Goal: Task Accomplishment & Management: Complete application form

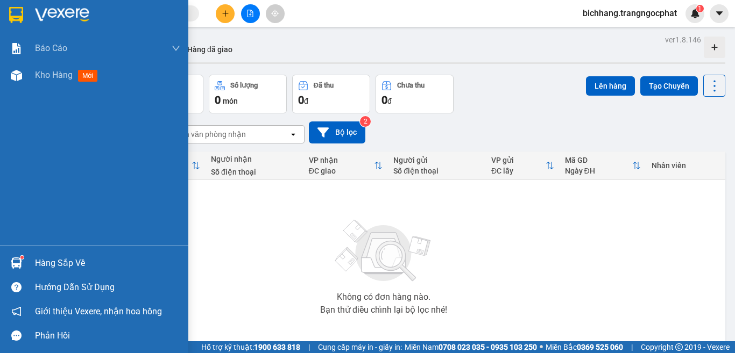
scroll to position [51, 0]
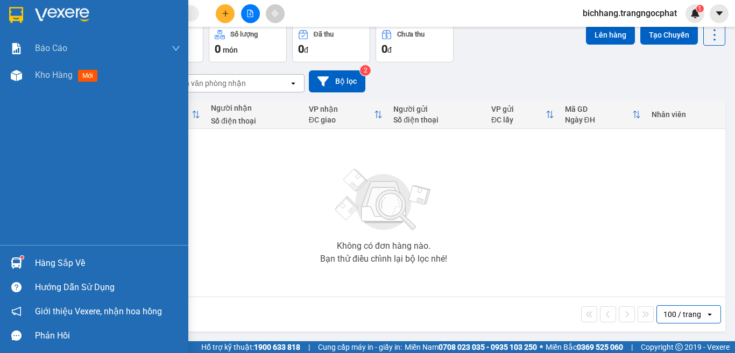
click at [48, 264] on div "Hàng sắp về" at bounding box center [107, 264] width 145 height 16
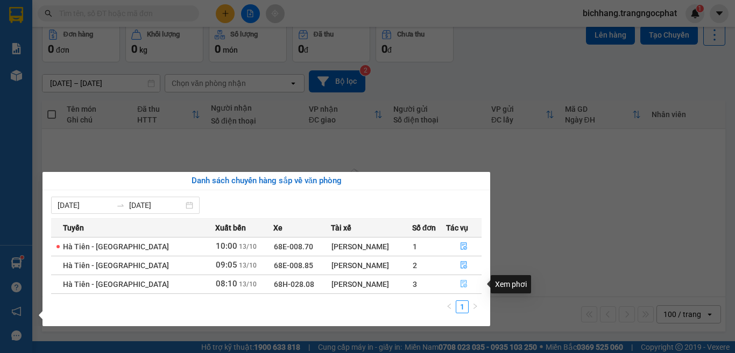
click at [460, 289] on span "file-done" at bounding box center [464, 284] width 8 height 9
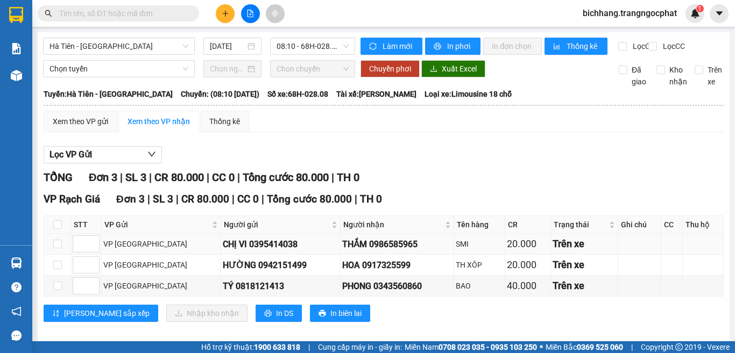
click at [358, 251] on div "THẮM 0986585965" at bounding box center [397, 244] width 110 height 13
click at [357, 251] on div "THẮM 0986585965" at bounding box center [397, 244] width 110 height 13
copy div "0986585965"
click at [355, 272] on div "HOA 0917325599" at bounding box center [397, 265] width 110 height 13
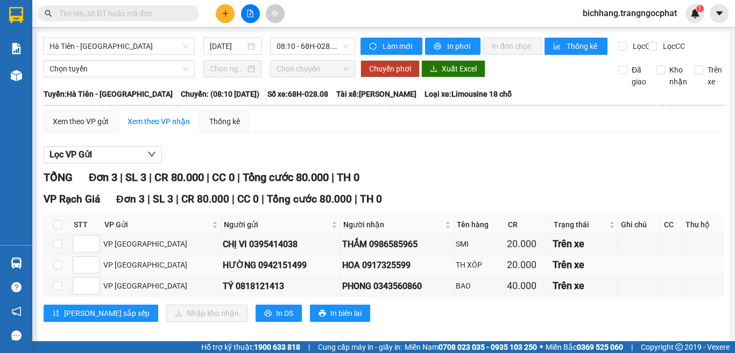
copy div "0917325599"
click at [347, 293] on div "PHONG 0343560860" at bounding box center [397, 286] width 110 height 13
click at [348, 293] on div "PHONG 0343560860" at bounding box center [397, 286] width 110 height 13
copy div "0343560860"
click at [221, 10] on button at bounding box center [225, 13] width 19 height 19
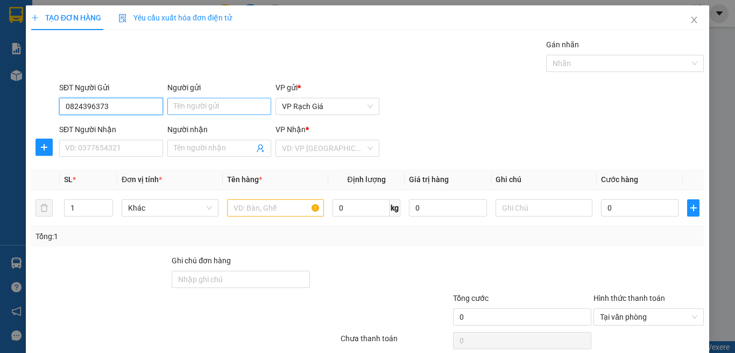
type input "0824396373"
click at [195, 107] on input "Người gửi" at bounding box center [219, 106] width 104 height 17
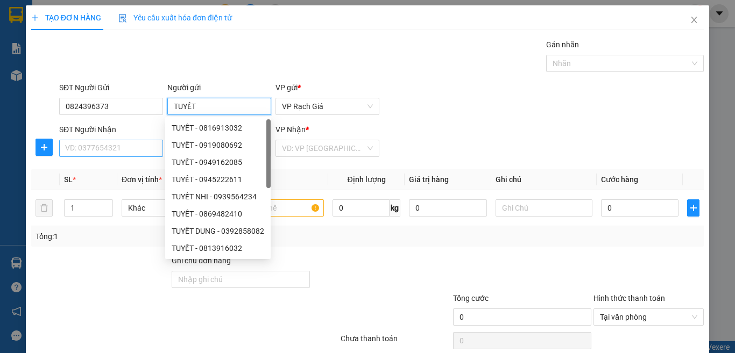
type input "TUYẾT"
click at [124, 145] on input "SĐT Người Nhận" at bounding box center [111, 148] width 104 height 17
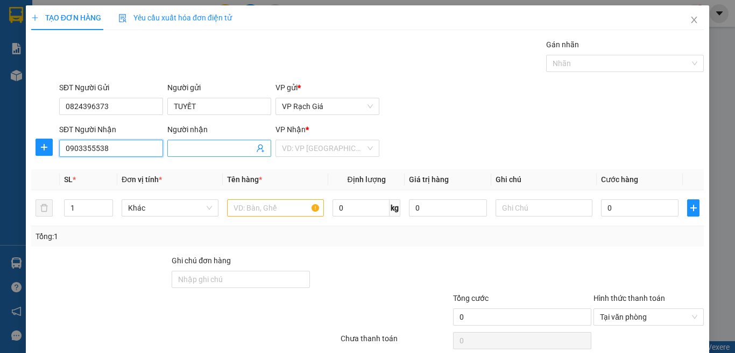
type input "0903355538"
click at [221, 146] on input "Người nhận" at bounding box center [214, 149] width 80 height 12
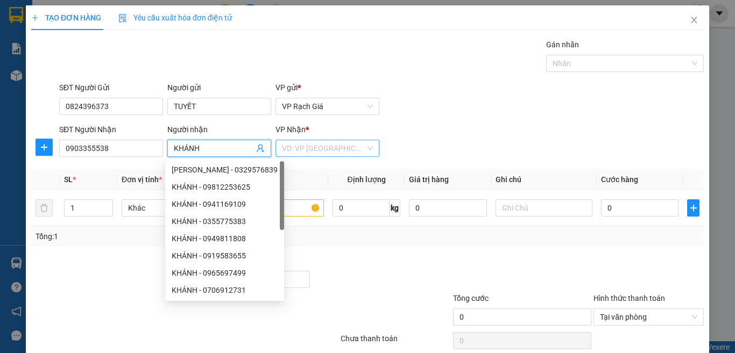
type input "KHÁNH"
click at [343, 144] on input "search" at bounding box center [323, 148] width 83 height 16
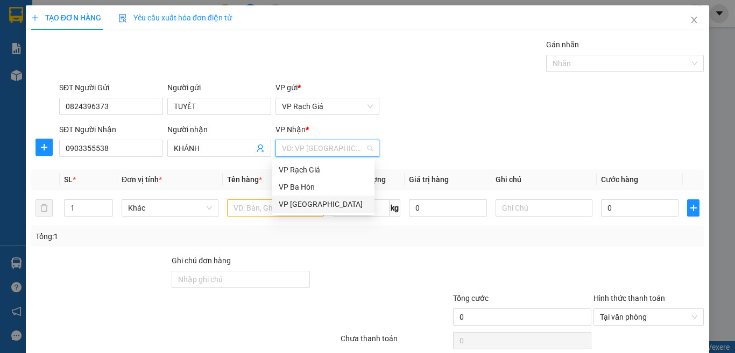
click at [297, 198] on div "VP [GEOGRAPHIC_DATA]" at bounding box center [323, 204] width 89 height 12
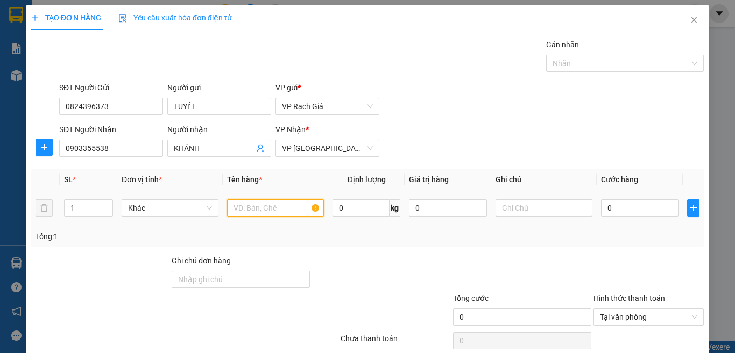
click at [280, 207] on input "text" at bounding box center [275, 208] width 97 height 17
type input "BỌC CHẢ"
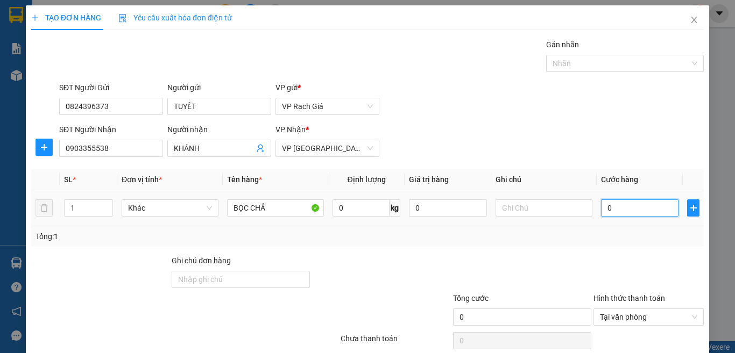
click at [615, 203] on input "0" at bounding box center [639, 208] width 77 height 17
type input "3"
type input "30"
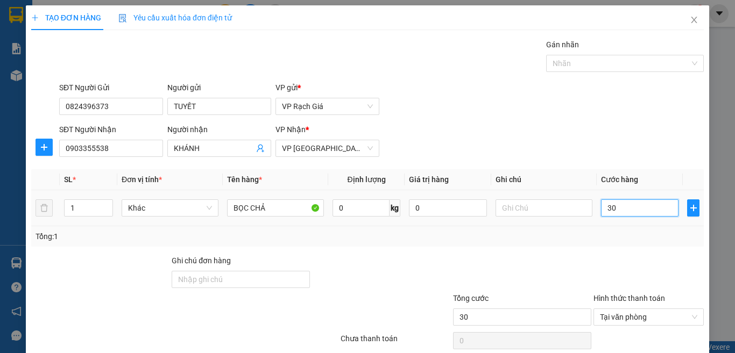
type input "300"
type input "3.000"
type input "30.000"
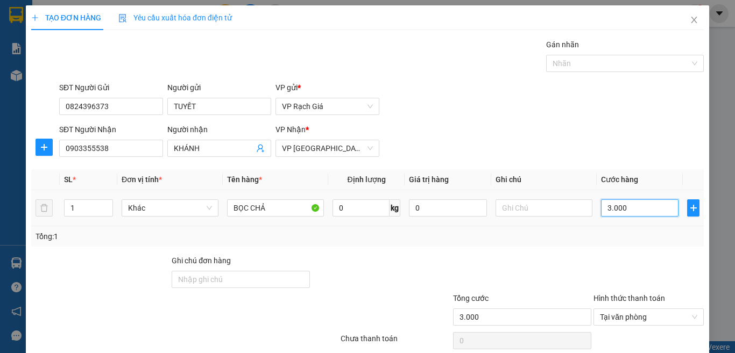
type input "30.000"
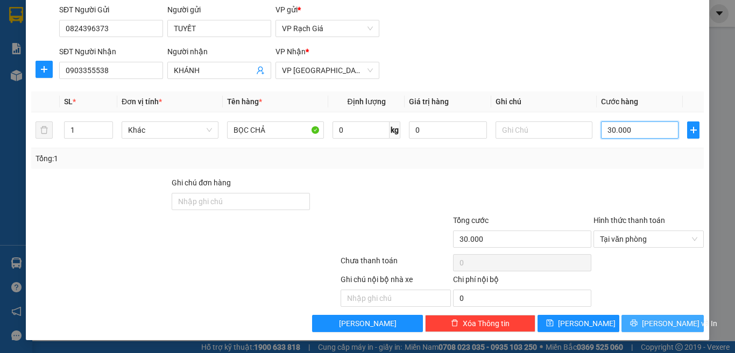
type input "30.000"
click at [637, 325] on icon "printer" at bounding box center [634, 324] width 8 height 8
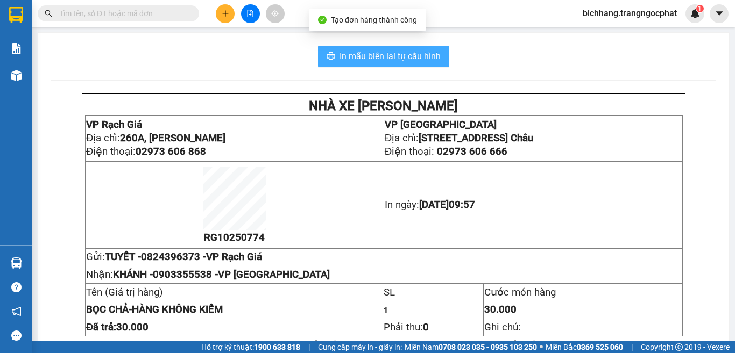
click at [408, 61] on span "In mẫu biên lai tự cấu hình" at bounding box center [389, 55] width 101 height 13
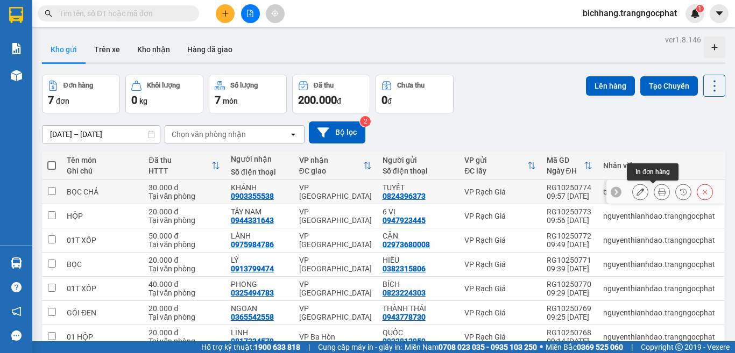
click at [658, 193] on icon at bounding box center [662, 192] width 8 height 8
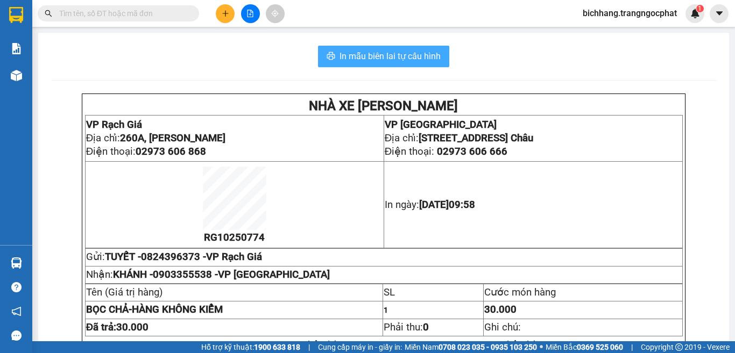
click at [434, 61] on span "In mẫu biên lai tự cấu hình" at bounding box center [389, 55] width 101 height 13
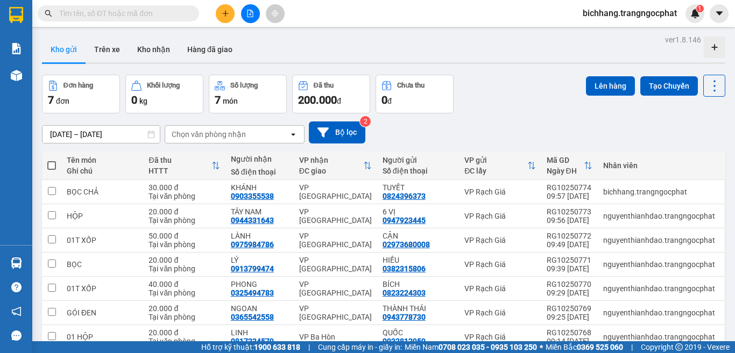
scroll to position [52, 0]
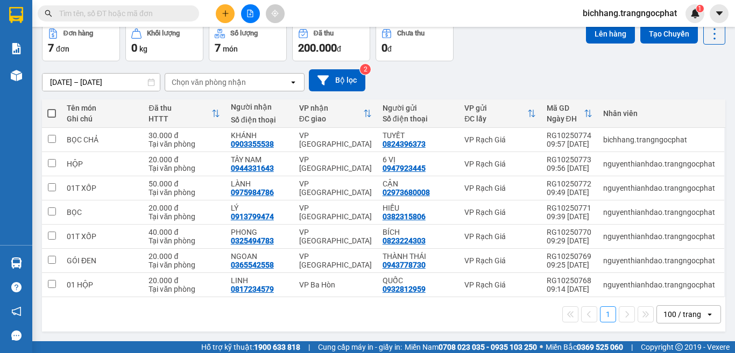
click at [138, 13] on input "text" at bounding box center [122, 14] width 127 height 12
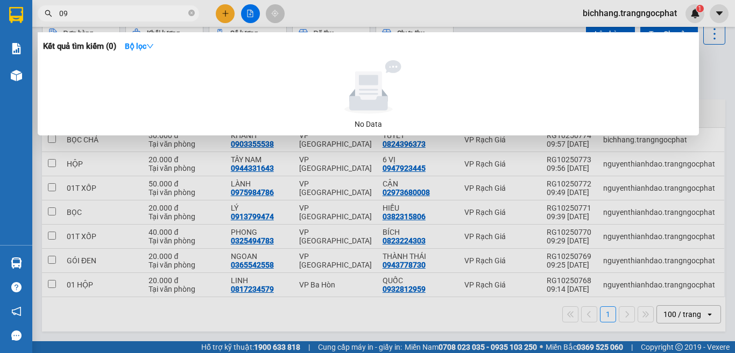
type input "0"
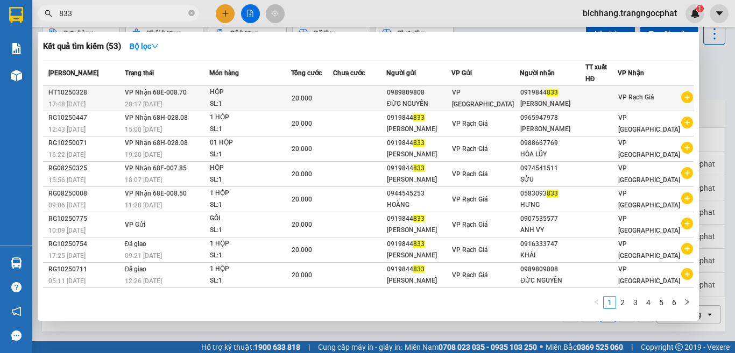
type input "833"
click at [332, 99] on div "20.000" at bounding box center [312, 99] width 41 height 12
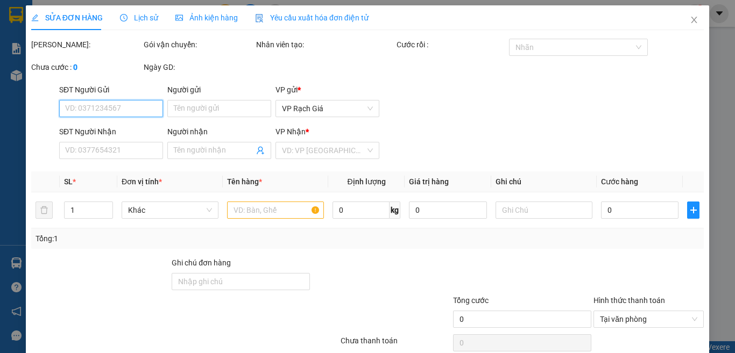
type input "0989809808"
type input "ĐỨC NGUYÊN"
type input "0919844833"
type input "[PERSON_NAME]"
type input "20.000"
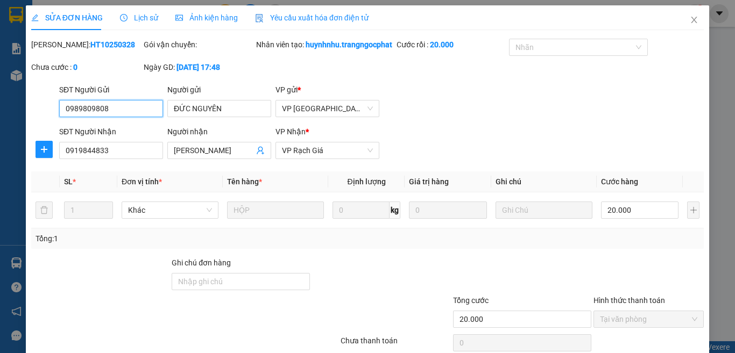
scroll to position [92, 0]
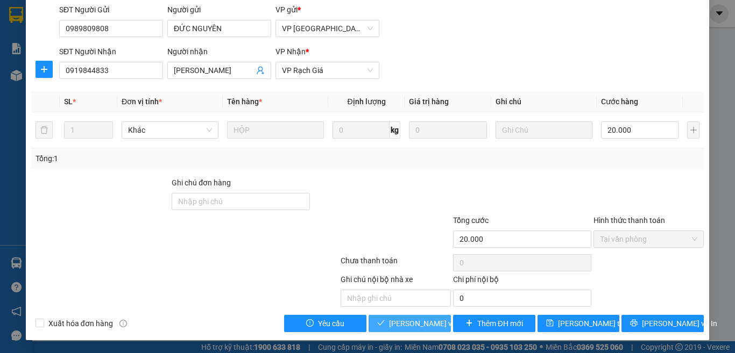
click at [417, 324] on span "[PERSON_NAME] và Giao hàng" at bounding box center [440, 324] width 103 height 12
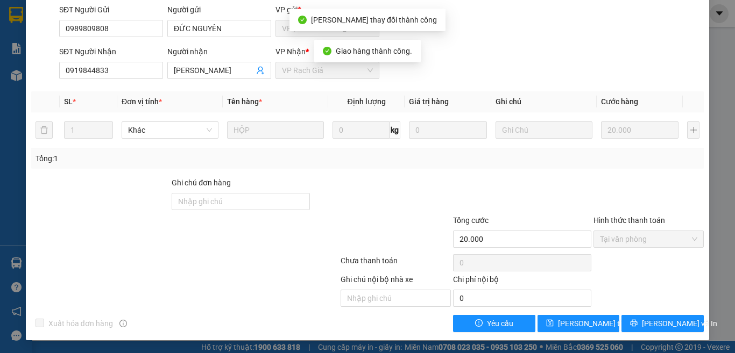
scroll to position [0, 0]
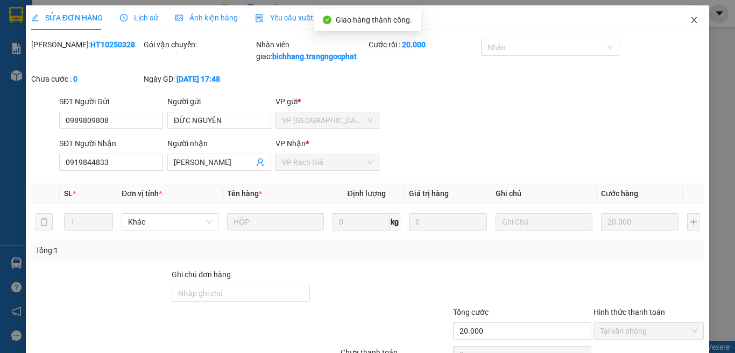
click at [690, 20] on icon "close" at bounding box center [694, 20] width 9 height 9
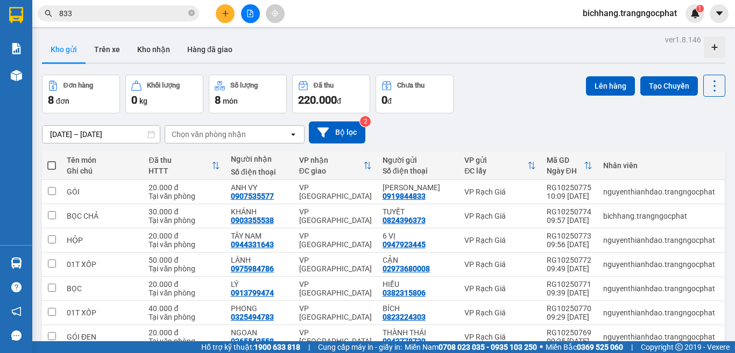
click at [122, 17] on input "833" at bounding box center [122, 14] width 127 height 12
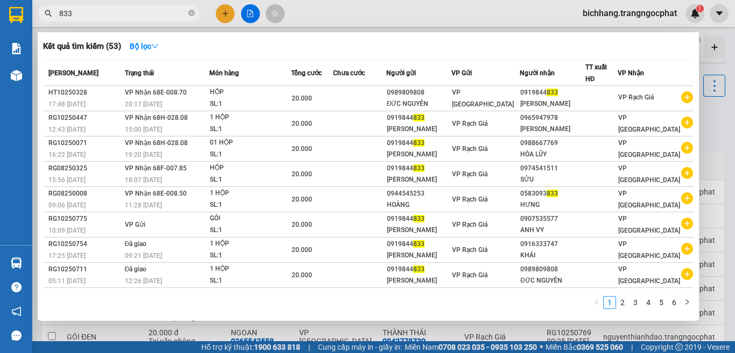
click at [121, 17] on input "833" at bounding box center [122, 14] width 127 height 12
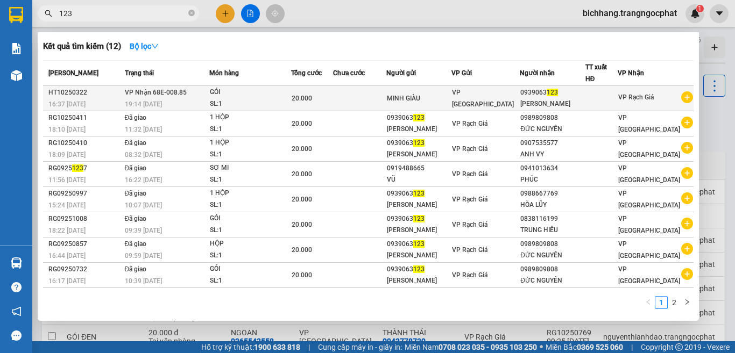
type input "123"
click at [332, 104] on div "20.000" at bounding box center [312, 99] width 41 height 12
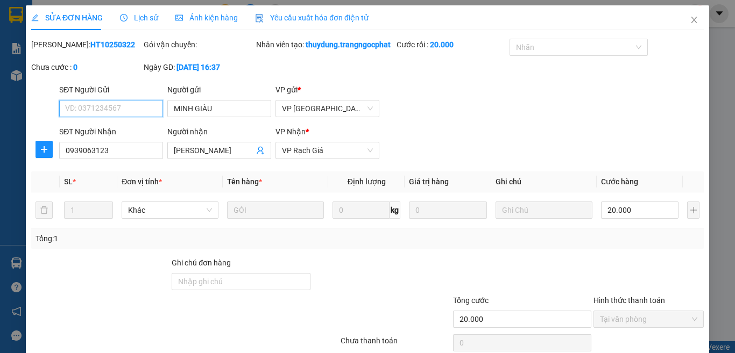
type input "MINH GIÀU"
type input "0939063123"
type input "[PERSON_NAME]"
type input "20.000"
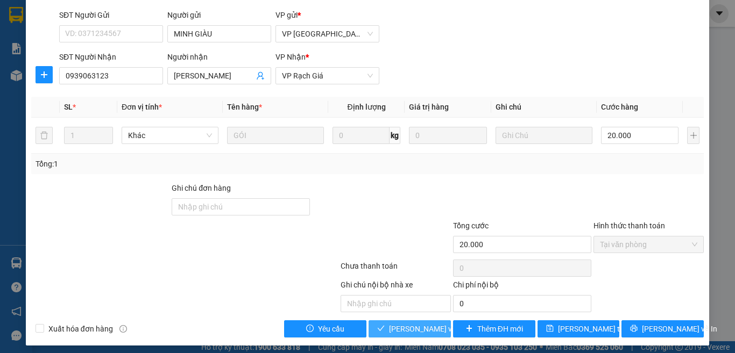
click at [415, 335] on span "[PERSON_NAME] và Giao hàng" at bounding box center [440, 329] width 103 height 12
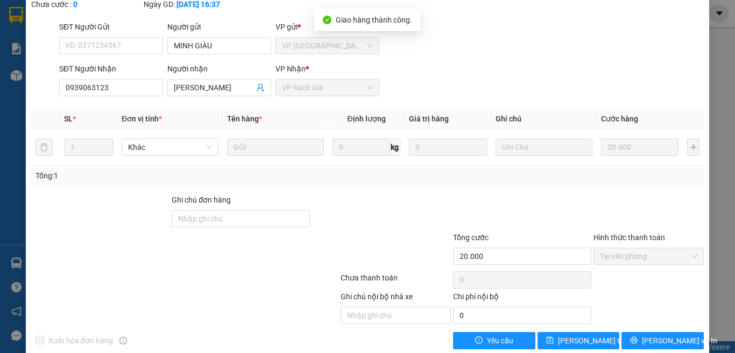
scroll to position [0, 0]
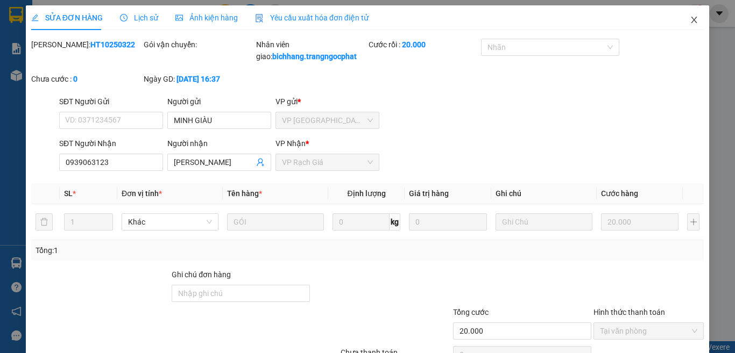
click at [690, 19] on icon "close" at bounding box center [694, 20] width 9 height 9
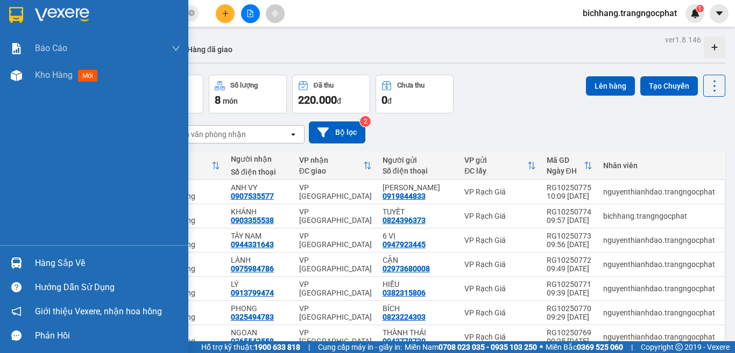
click at [60, 266] on div "Hàng sắp về" at bounding box center [107, 264] width 145 height 16
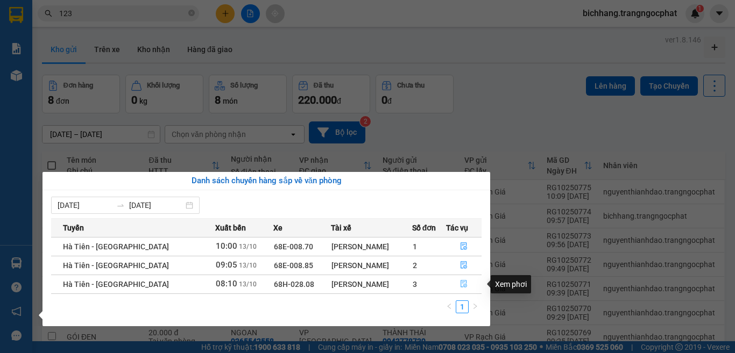
click at [460, 285] on icon "file-done" at bounding box center [464, 284] width 8 height 8
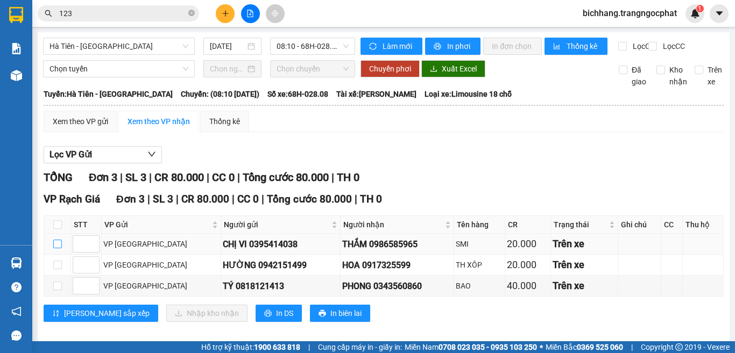
click at [57, 249] on input "checkbox" at bounding box center [57, 244] width 9 height 9
checkbox input "true"
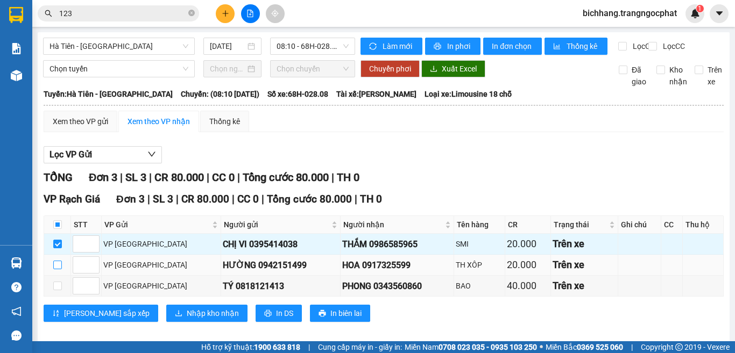
click at [58, 270] on input "checkbox" at bounding box center [57, 265] width 9 height 9
checkbox input "true"
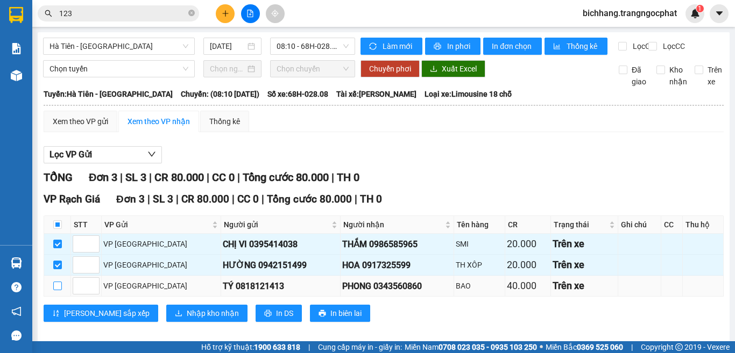
click at [55, 290] on input "checkbox" at bounding box center [57, 286] width 9 height 9
checkbox input "true"
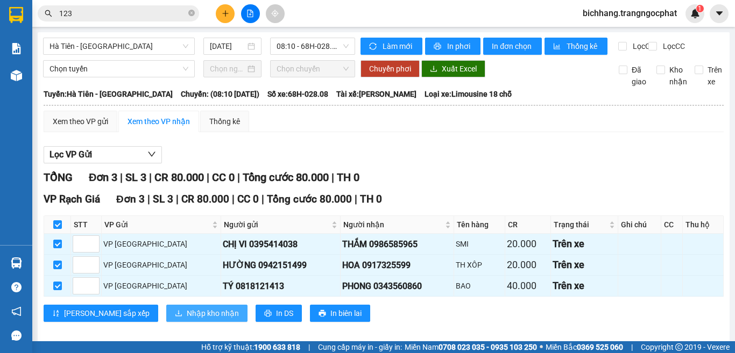
click at [187, 320] on span "Nhập kho nhận" at bounding box center [213, 314] width 52 height 12
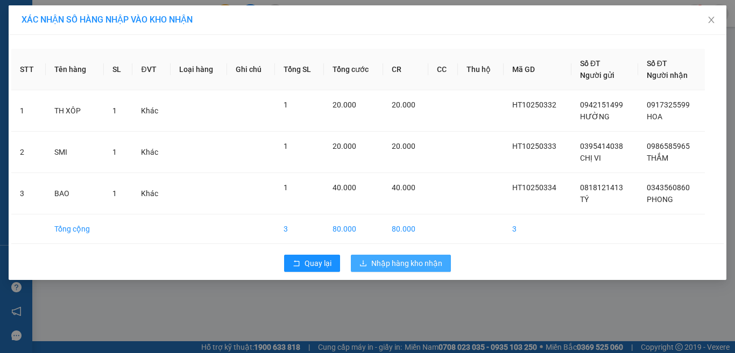
click at [380, 270] on button "Nhập hàng kho nhận" at bounding box center [401, 263] width 100 height 17
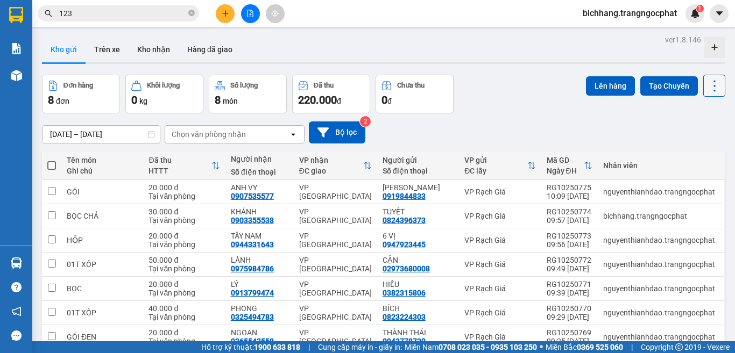
click at [707, 91] on icon at bounding box center [714, 86] width 15 height 15
click at [689, 154] on span "Làm mới" at bounding box center [690, 153] width 30 height 11
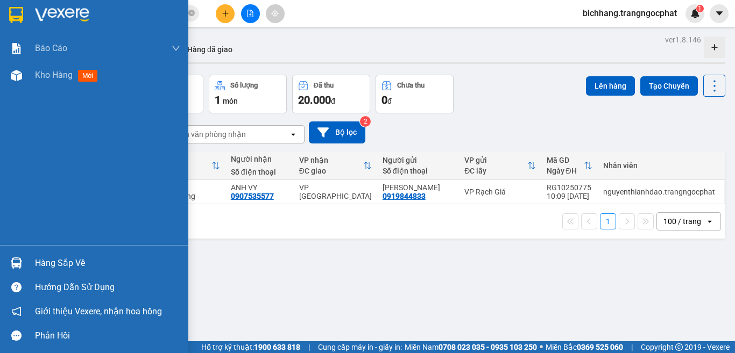
click at [52, 264] on div "Hàng sắp về" at bounding box center [107, 264] width 145 height 16
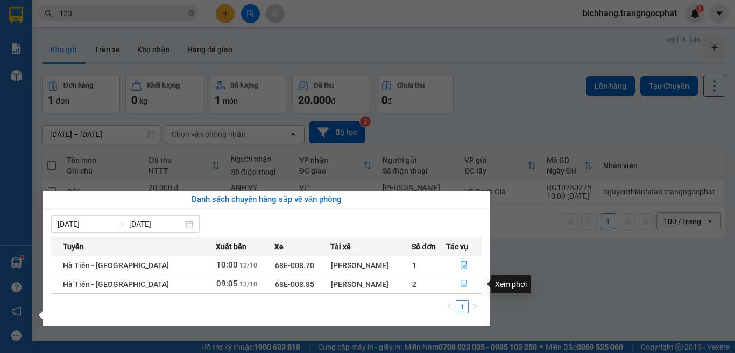
click at [462, 283] on icon "file-done" at bounding box center [464, 284] width 8 height 8
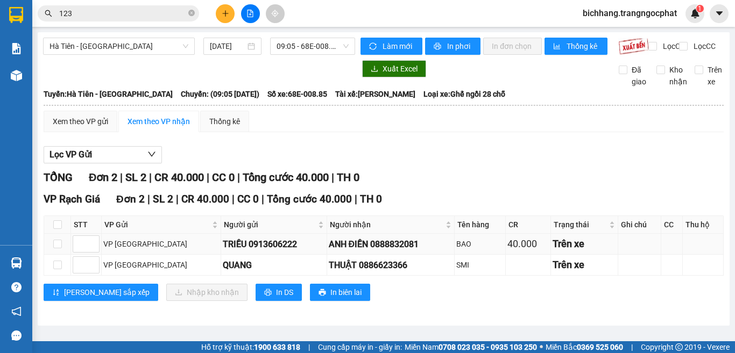
click at [367, 251] on div "ANH ĐIỀN 0888832081" at bounding box center [391, 244] width 124 height 13
copy div "0888832081"
click at [335, 272] on div "THUẬT 0886623366" at bounding box center [391, 265] width 124 height 13
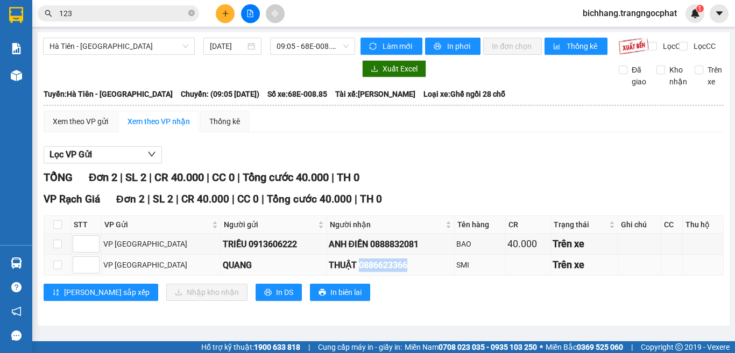
copy div "0886623366"
click at [134, 19] on input "123" at bounding box center [122, 14] width 127 height 12
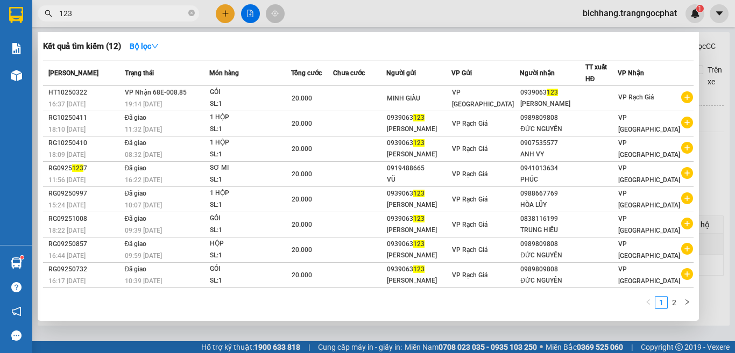
click at [131, 19] on input "123" at bounding box center [122, 14] width 127 height 12
type input "1"
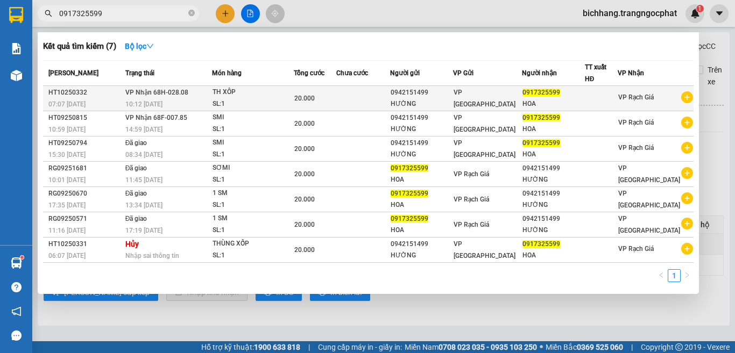
type input "0917325599"
click at [390, 96] on td at bounding box center [363, 98] width 54 height 25
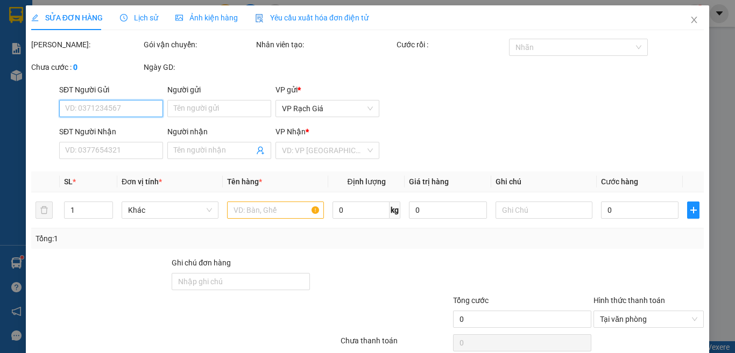
type input "0942151499"
type input "HƯỜNG"
type input "0917325599"
type input "HOA"
type input "20.000"
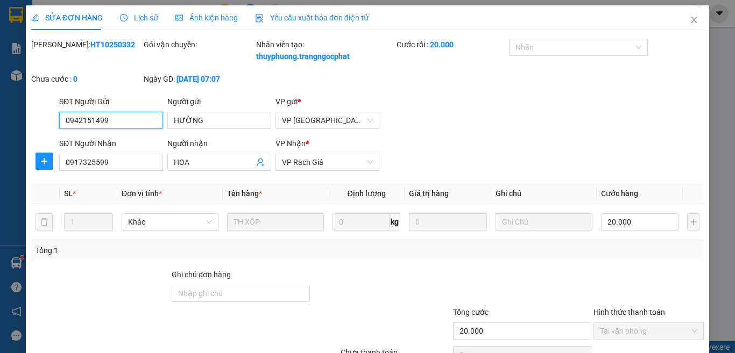
scroll to position [92, 0]
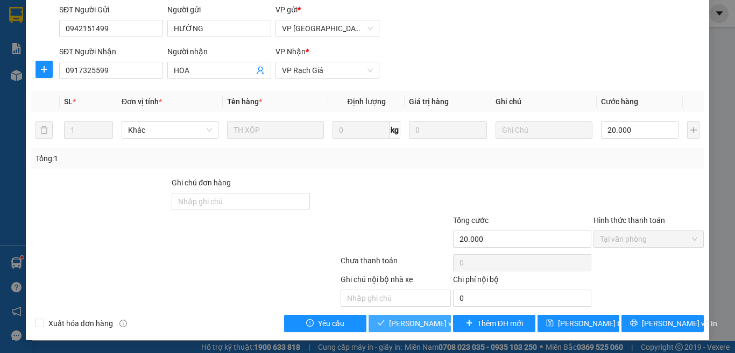
click at [392, 322] on span "[PERSON_NAME] và Giao hàng" at bounding box center [440, 324] width 103 height 12
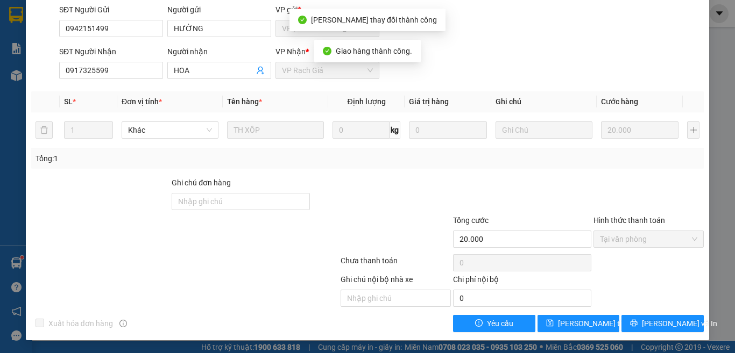
scroll to position [0, 0]
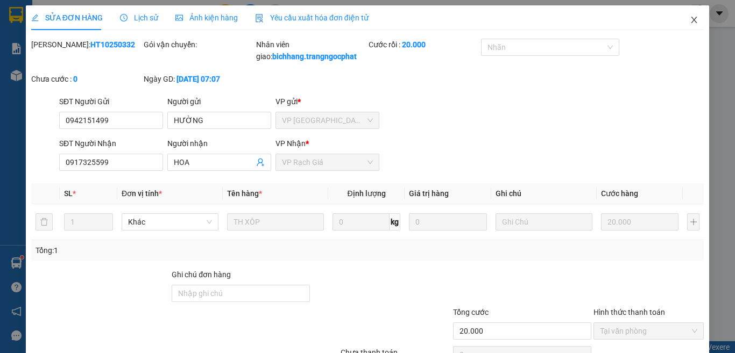
click at [691, 23] on icon "close" at bounding box center [694, 20] width 6 height 6
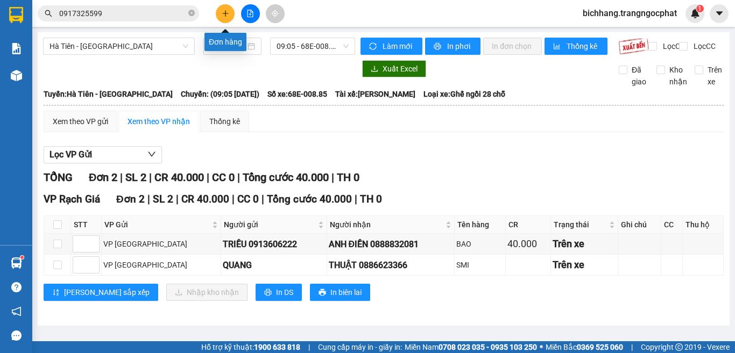
click at [224, 11] on icon "plus" at bounding box center [226, 14] width 8 height 8
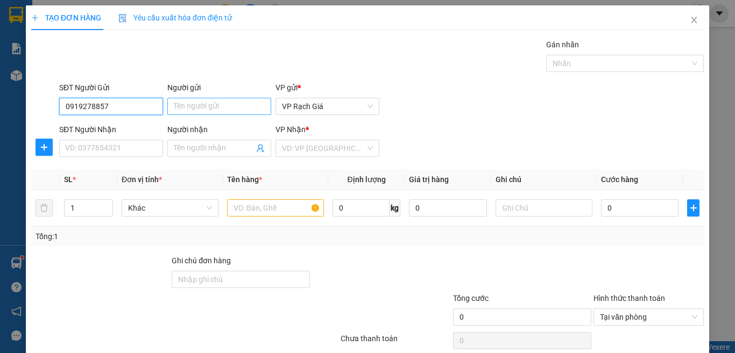
type input "0919278857"
click at [183, 109] on input "Người gửi" at bounding box center [219, 106] width 104 height 17
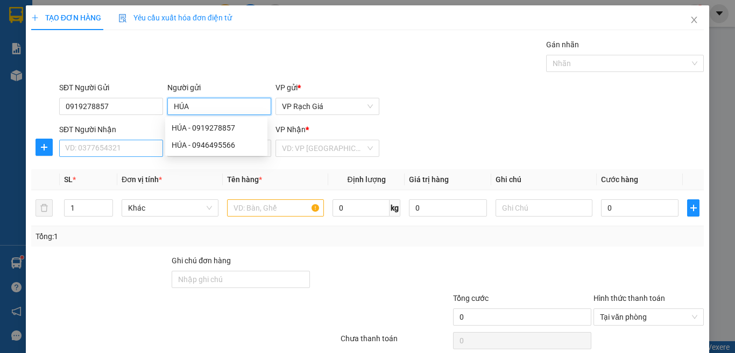
type input "HÚA"
click at [133, 147] on input "SĐT Người Nhận" at bounding box center [111, 148] width 104 height 17
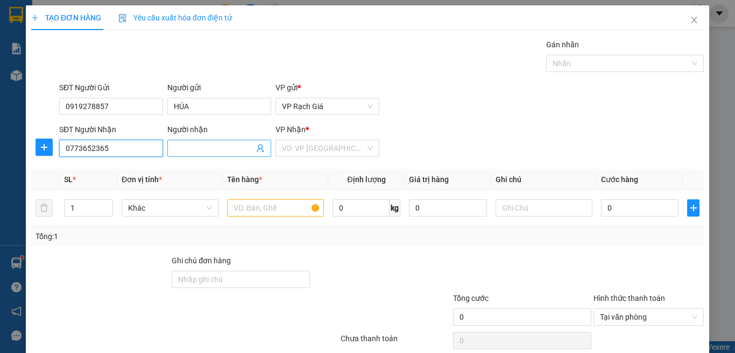
type input "0773652365"
click at [189, 151] on input "Người nhận" at bounding box center [214, 149] width 80 height 12
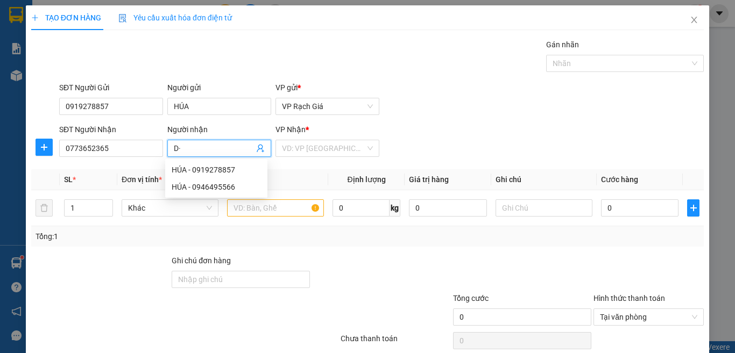
type input "D"
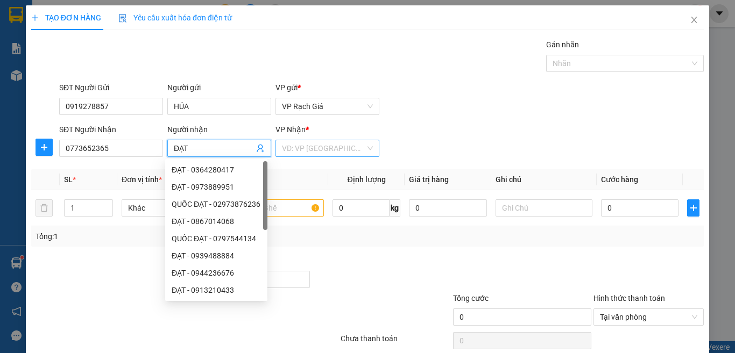
type input "ĐẠT"
click at [341, 151] on input "search" at bounding box center [323, 148] width 83 height 16
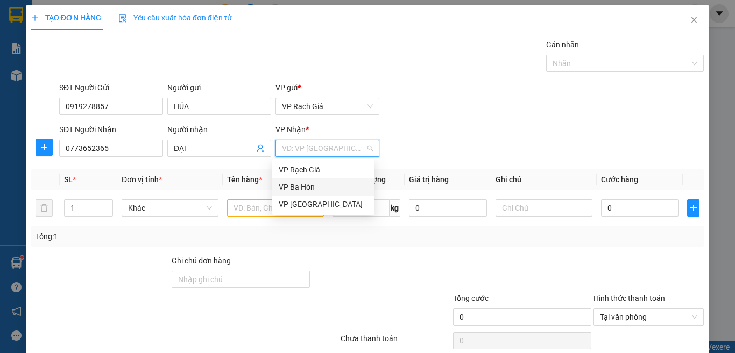
click at [304, 186] on div "VP Ba Hòn" at bounding box center [323, 187] width 89 height 12
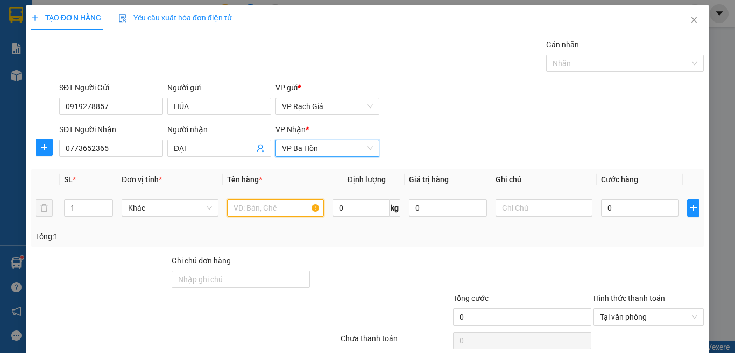
click at [268, 210] on input "text" at bounding box center [275, 208] width 97 height 17
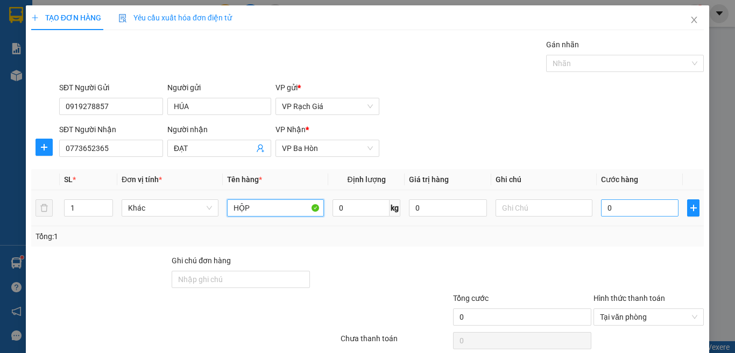
type input "HỘP"
click at [619, 210] on input "0" at bounding box center [639, 208] width 77 height 17
type input "2"
type input "20"
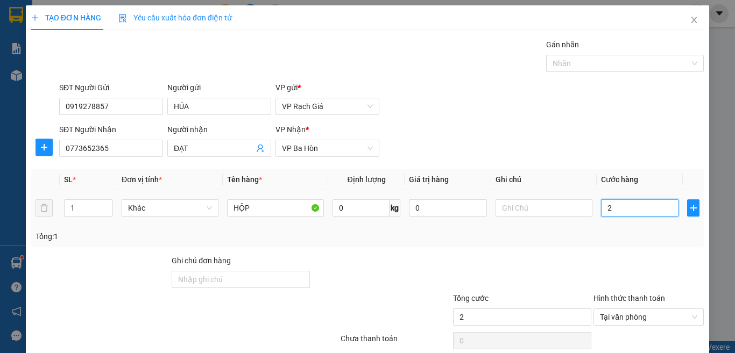
type input "20"
type input "200"
type input "2.000"
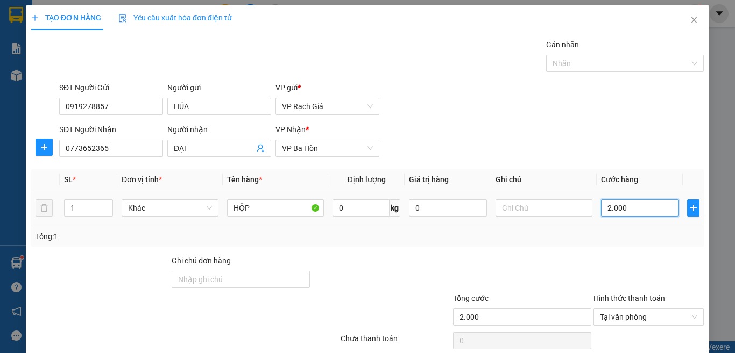
type input "20.000"
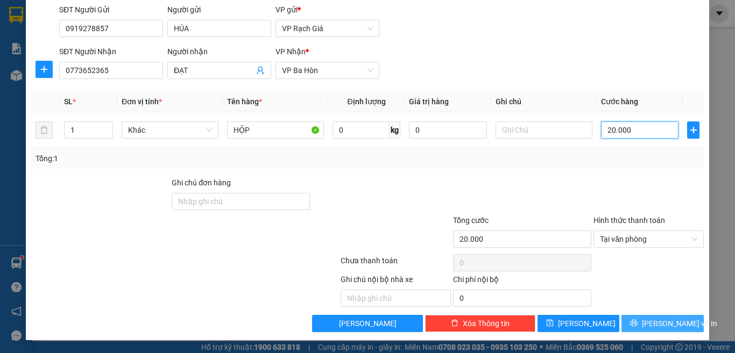
type input "20.000"
click at [653, 320] on span "[PERSON_NAME] và In" at bounding box center [679, 324] width 75 height 12
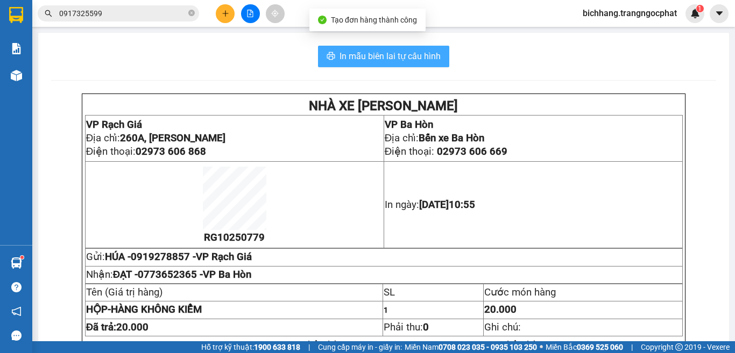
click at [396, 59] on span "In mẫu biên lai tự cấu hình" at bounding box center [389, 55] width 101 height 13
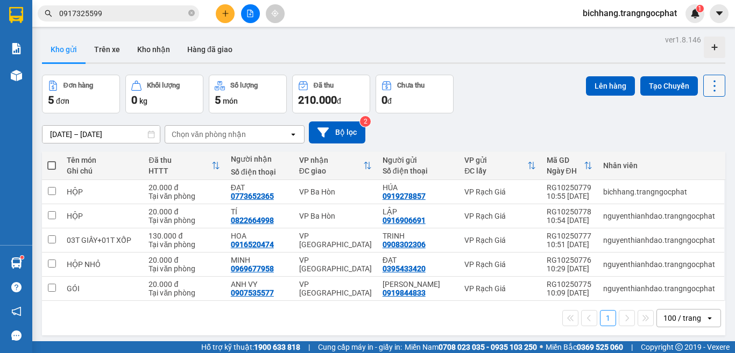
click at [707, 88] on icon at bounding box center [714, 86] width 15 height 15
click at [689, 154] on span "Làm mới" at bounding box center [690, 153] width 30 height 11
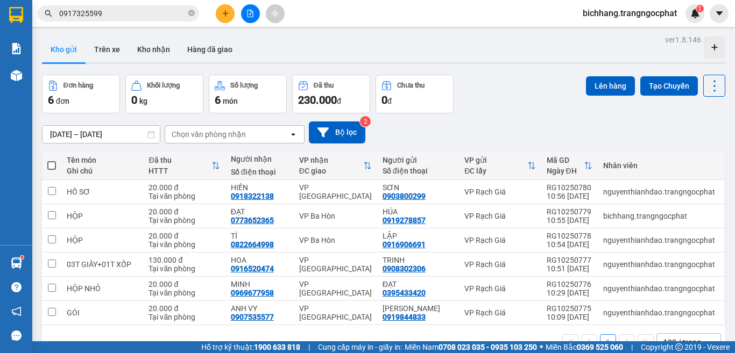
scroll to position [49, 0]
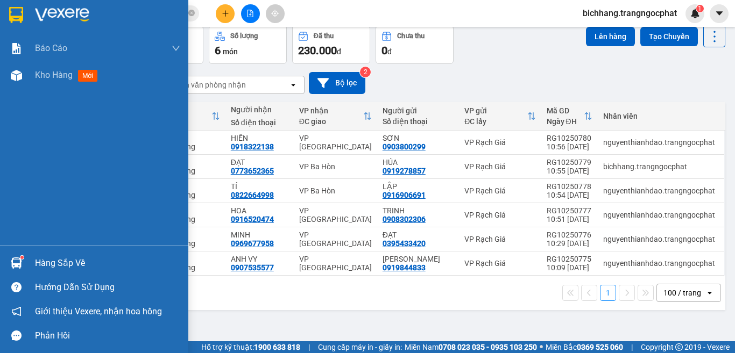
click at [59, 259] on div "Hàng sắp về" at bounding box center [107, 264] width 145 height 16
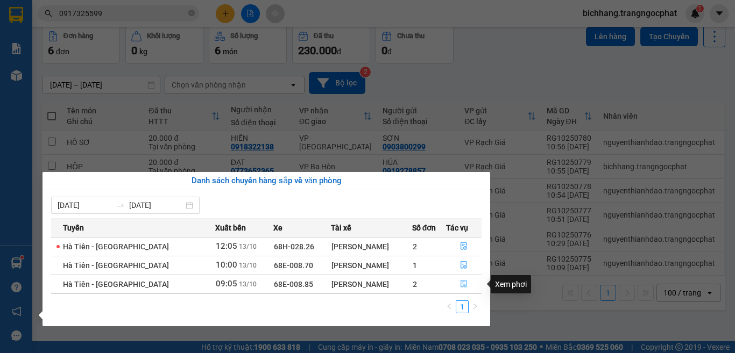
click at [464, 283] on icon "file-done" at bounding box center [464, 284] width 8 height 8
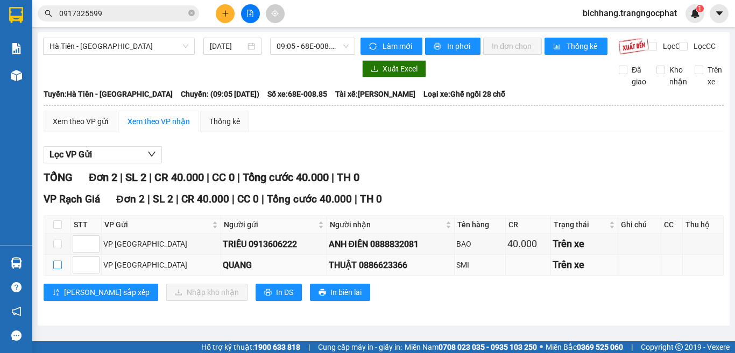
click at [54, 270] on input "checkbox" at bounding box center [57, 265] width 9 height 9
checkbox input "true"
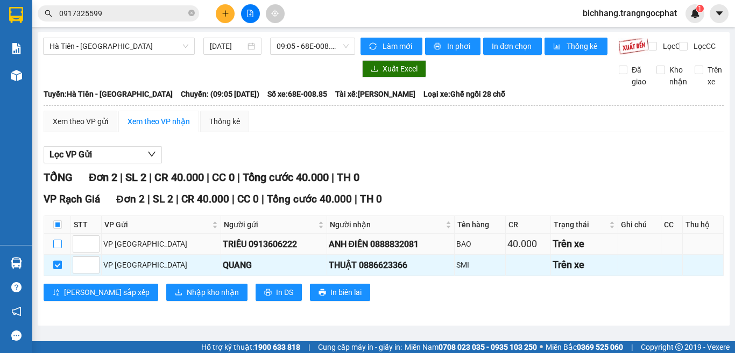
click at [59, 249] on input "checkbox" at bounding box center [57, 244] width 9 height 9
checkbox input "true"
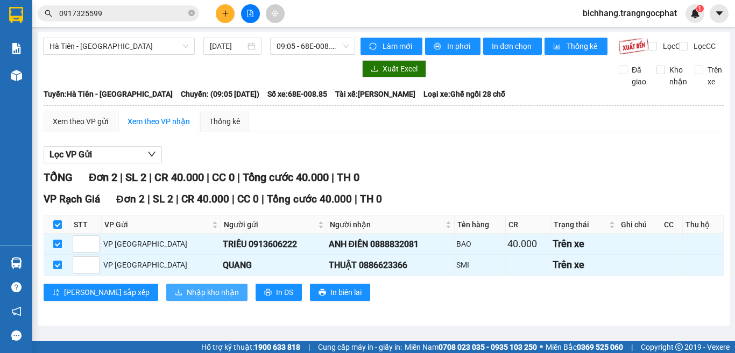
click at [187, 299] on span "Nhập kho nhận" at bounding box center [213, 293] width 52 height 12
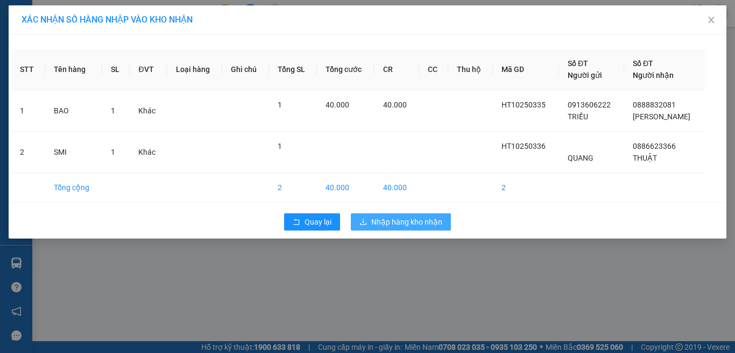
click at [429, 223] on span "Nhập hàng kho nhận" at bounding box center [406, 222] width 71 height 12
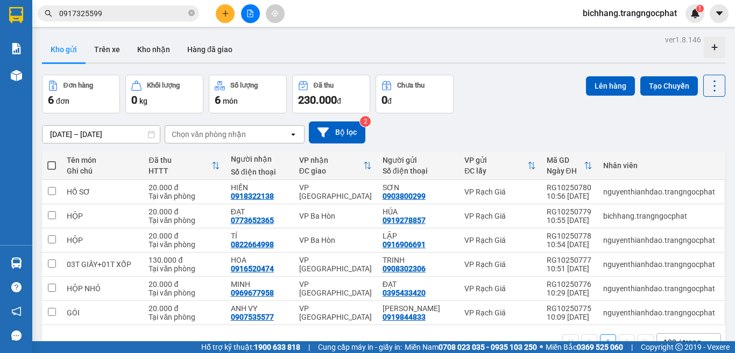
click at [221, 11] on button at bounding box center [225, 13] width 19 height 19
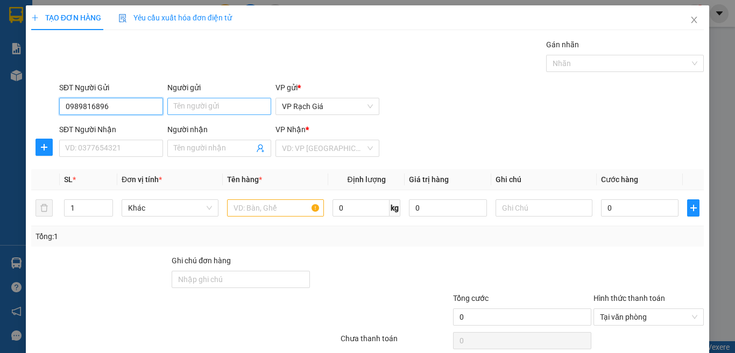
type input "0989816896"
drag, startPoint x: 201, startPoint y: 110, endPoint x: 209, endPoint y: 110, distance: 8.1
click at [202, 110] on input "Người gửi" at bounding box center [219, 106] width 104 height 17
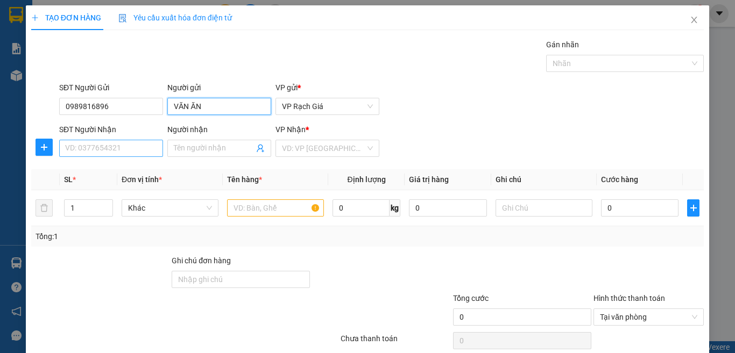
type input "VĂN ĂN"
click at [113, 152] on input "SĐT Người Nhận" at bounding box center [111, 148] width 104 height 17
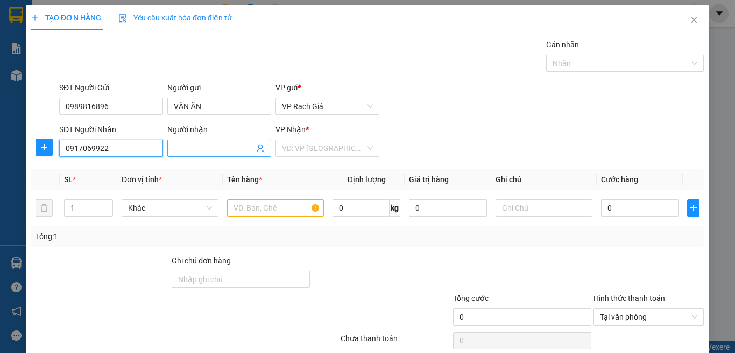
type input "0917069922"
click at [205, 150] on input "Người nhận" at bounding box center [214, 149] width 80 height 12
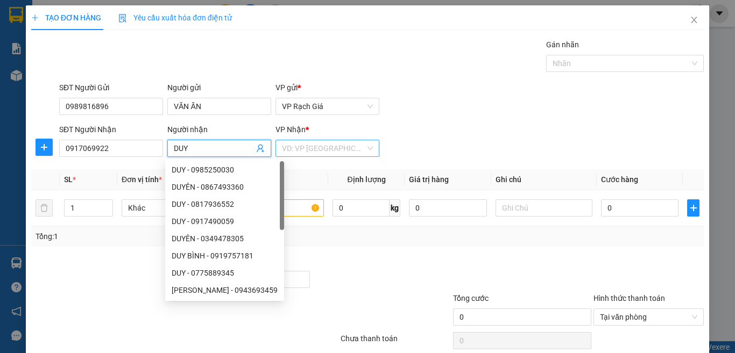
type input "DUY"
drag, startPoint x: 301, startPoint y: 148, endPoint x: 308, endPoint y: 157, distance: 11.5
click at [301, 148] on input "search" at bounding box center [323, 148] width 83 height 16
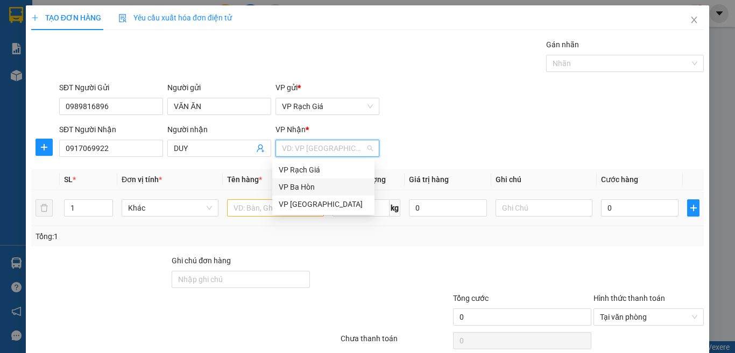
click at [320, 190] on div "VP Ba Hòn" at bounding box center [323, 187] width 89 height 12
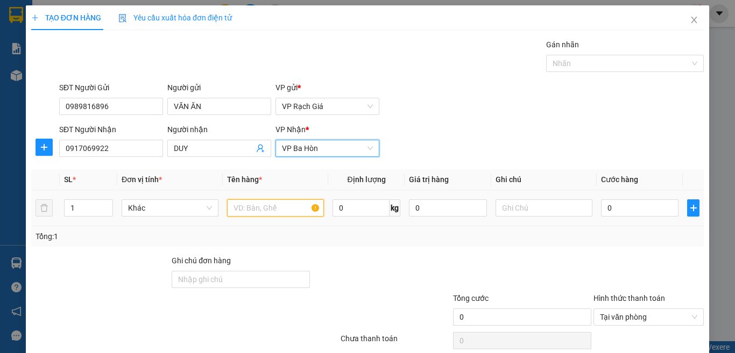
click at [287, 211] on input "text" at bounding box center [275, 208] width 97 height 17
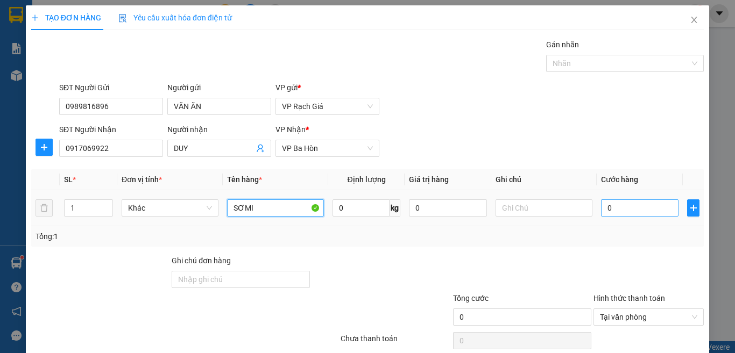
type input "SƠMI"
click at [617, 214] on input "0" at bounding box center [639, 208] width 77 height 17
type input "2"
type input "20"
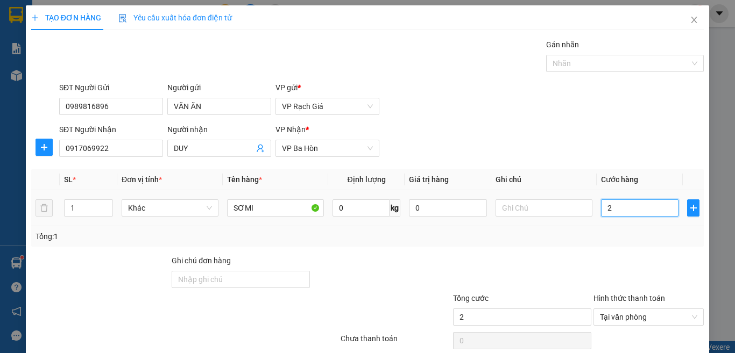
type input "20"
type input "200"
type input "2.000"
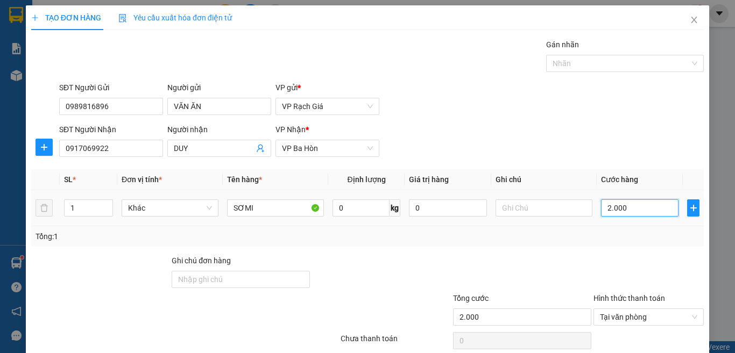
type input "20.000"
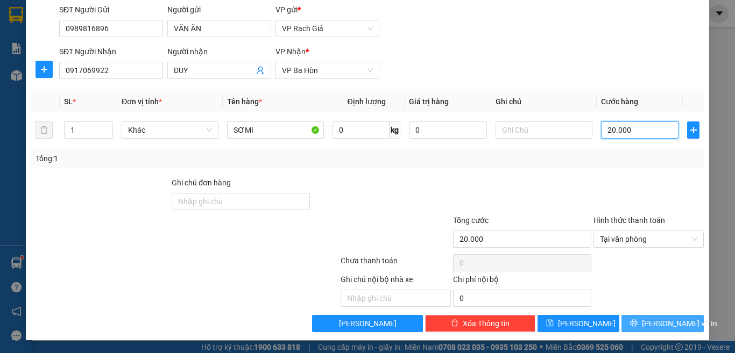
type input "20.000"
click at [643, 323] on button "[PERSON_NAME] và In" at bounding box center [662, 323] width 82 height 17
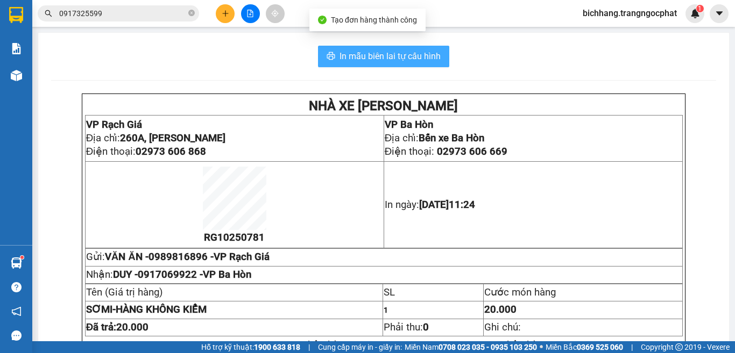
click at [376, 57] on span "In mẫu biên lai tự cấu hình" at bounding box center [389, 55] width 101 height 13
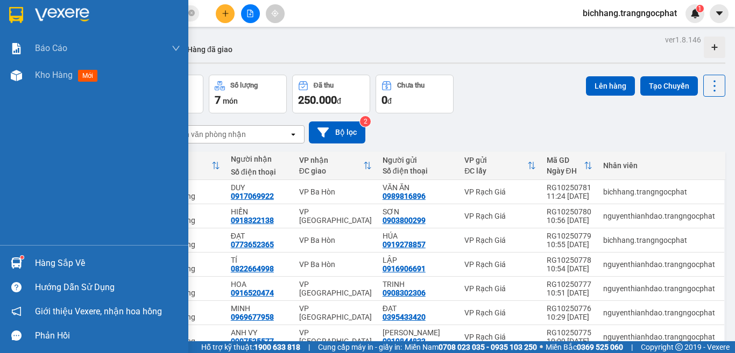
click at [55, 258] on div "Hàng sắp về" at bounding box center [107, 264] width 145 height 16
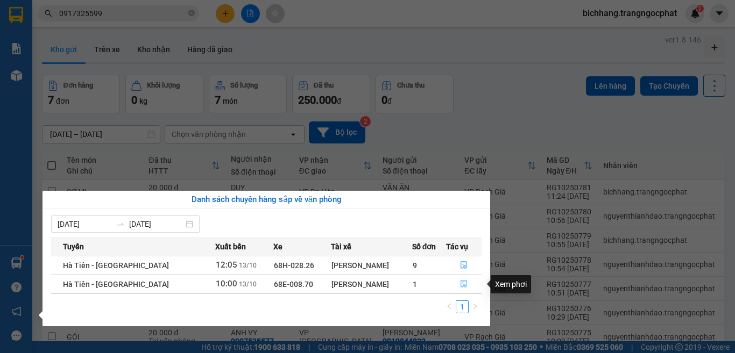
click at [460, 286] on icon "file-done" at bounding box center [464, 284] width 8 height 8
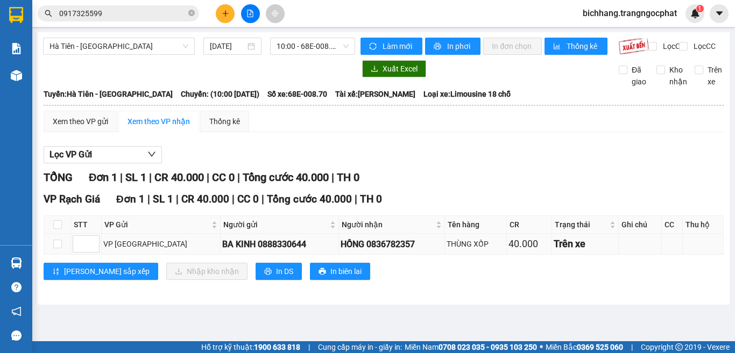
click at [358, 250] on div "HỒNG 0836782357" at bounding box center [392, 244] width 102 height 13
copy div "0836782357"
